Goal: Task Accomplishment & Management: Manage account settings

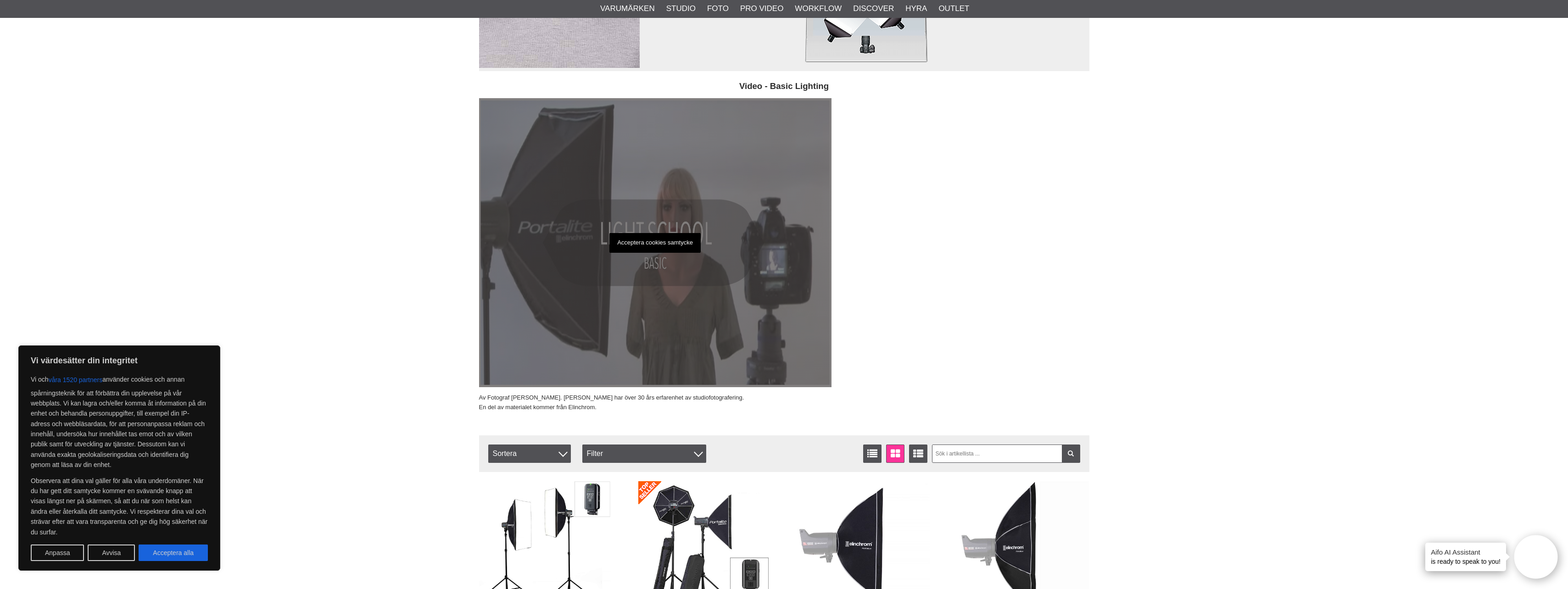
scroll to position [5457, 0]
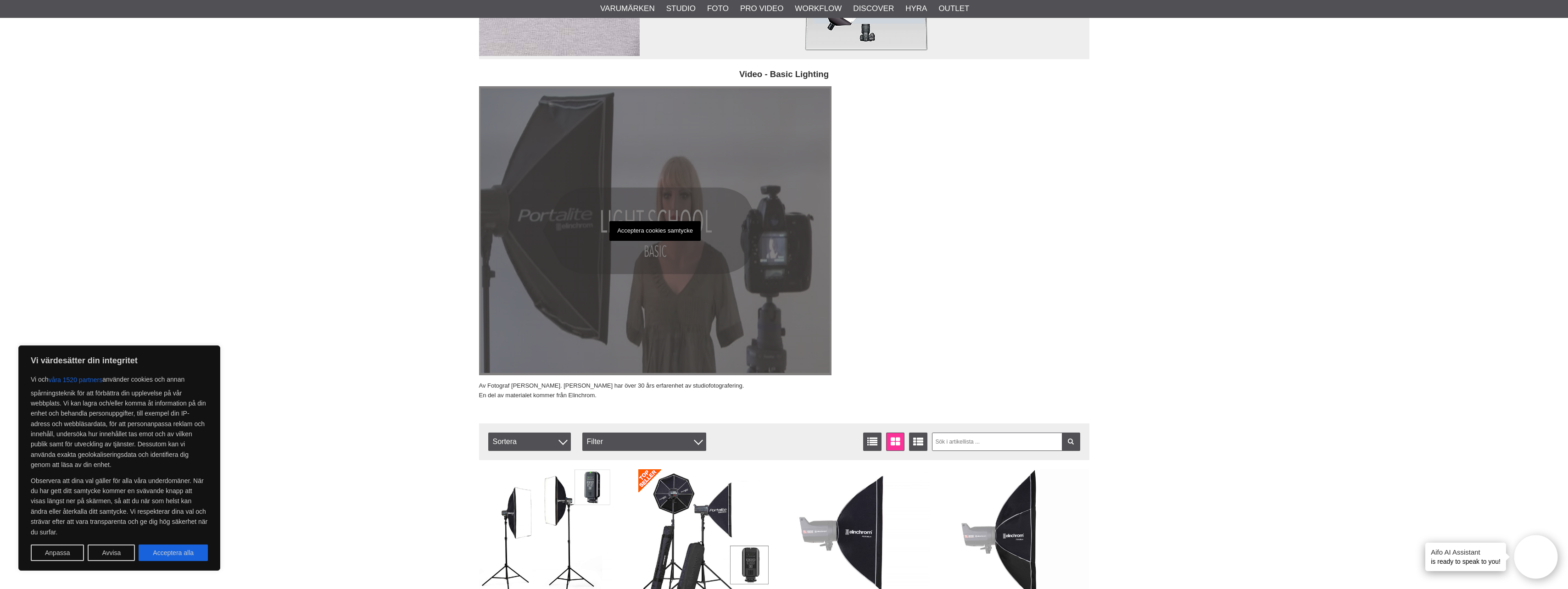
click at [615, 225] on p "Acceptera cookies samtycke" at bounding box center [655, 230] width 91 height 20
click at [659, 234] on p "Acceptera cookies samtycke" at bounding box center [655, 230] width 91 height 20
click at [652, 260] on div "Acceptera cookies samtycke" at bounding box center [655, 230] width 352 height 289
click at [652, 253] on div "Acceptera cookies samtycke" at bounding box center [655, 230] width 352 height 289
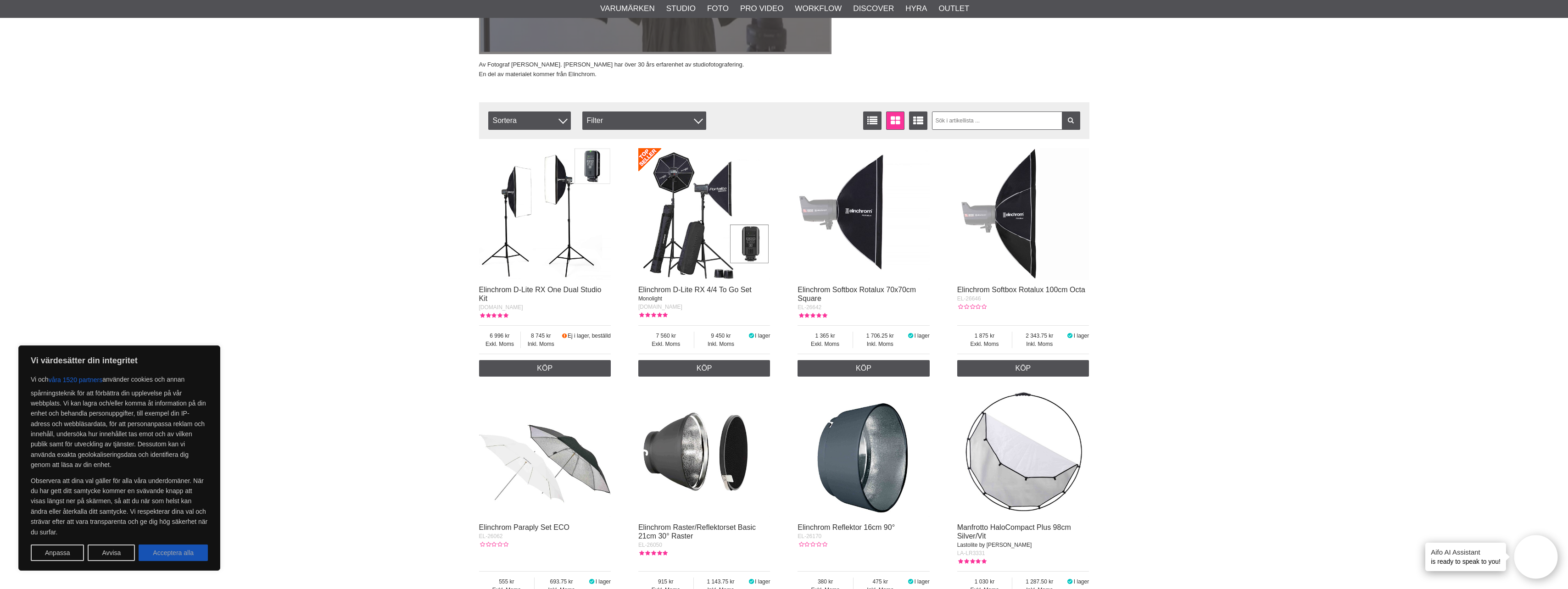
click at [188, 548] on button "Acceptera alla" at bounding box center [173, 552] width 70 height 17
checkbox input "true"
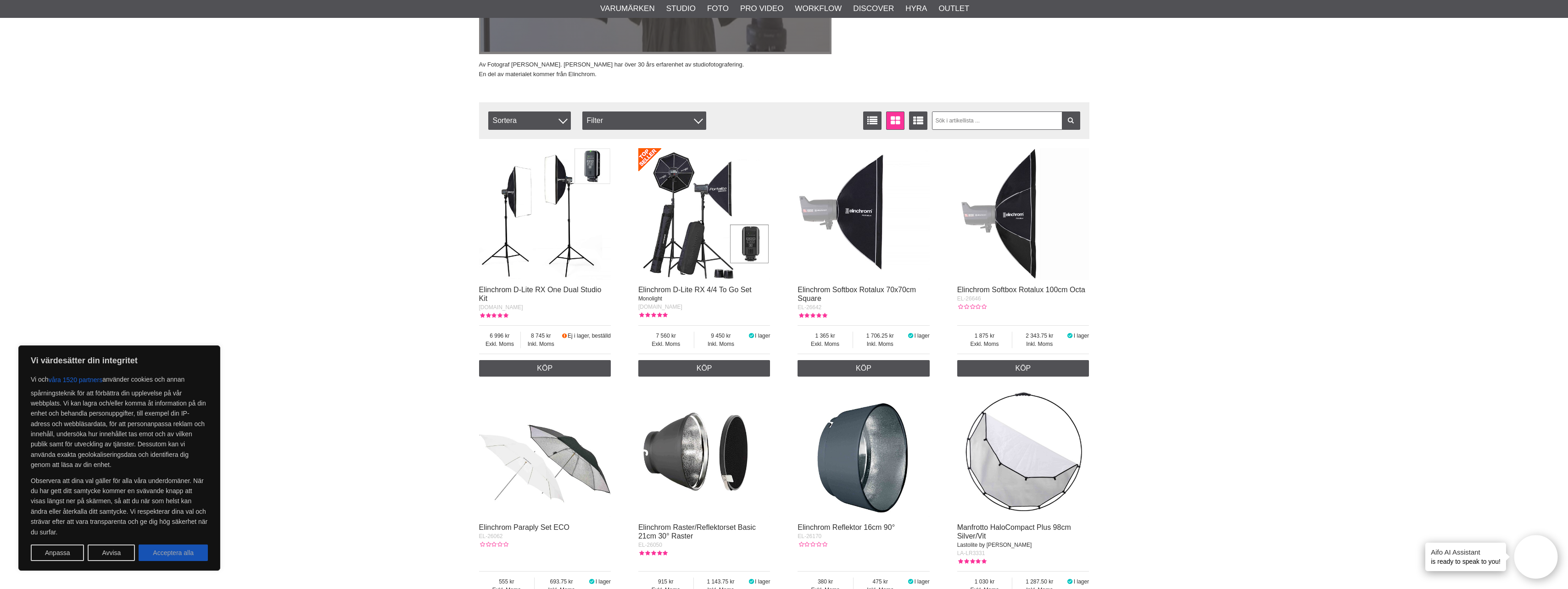
checkbox input "true"
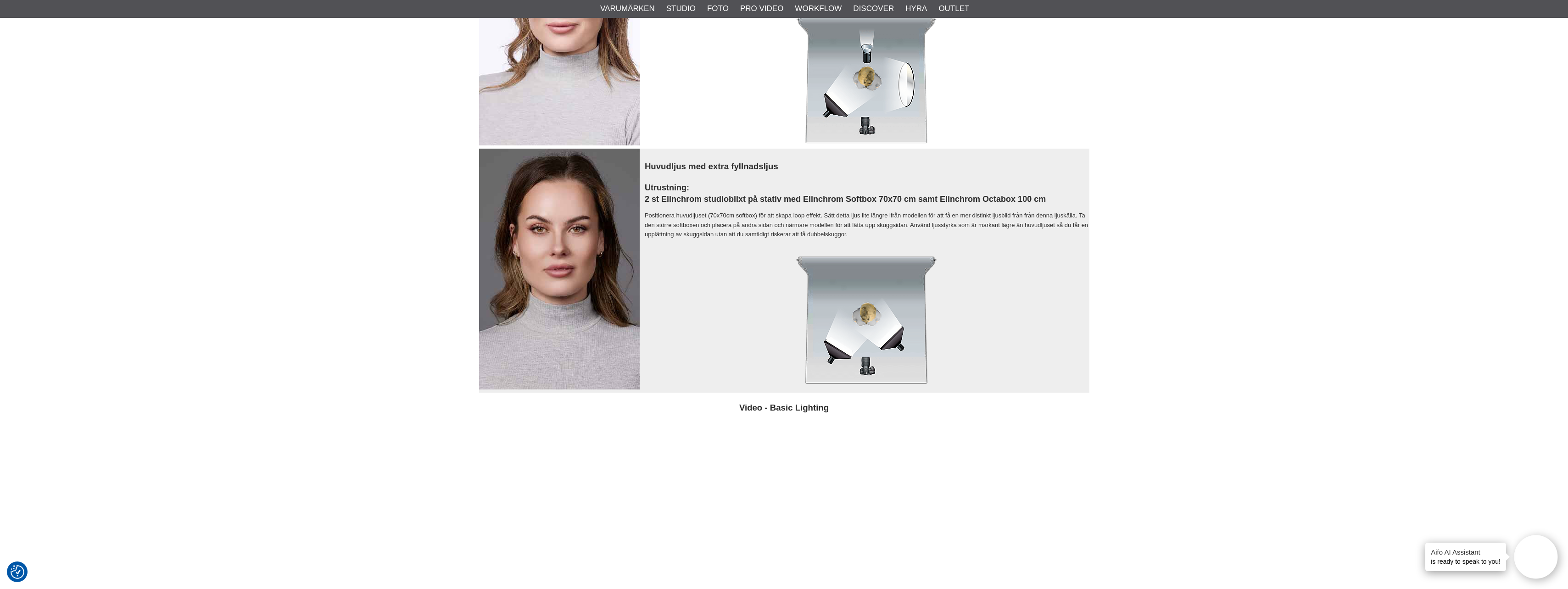
scroll to position [4953, 0]
